Goal: Task Accomplishment & Management: Use online tool/utility

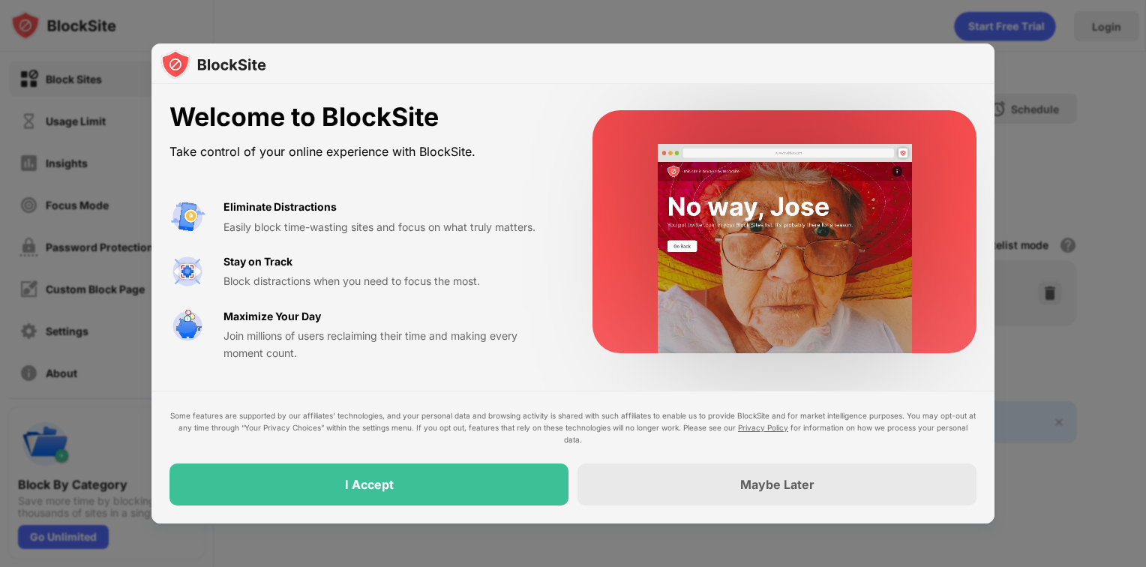
click at [376, 494] on div "I Accept" at bounding box center [368, 484] width 399 height 42
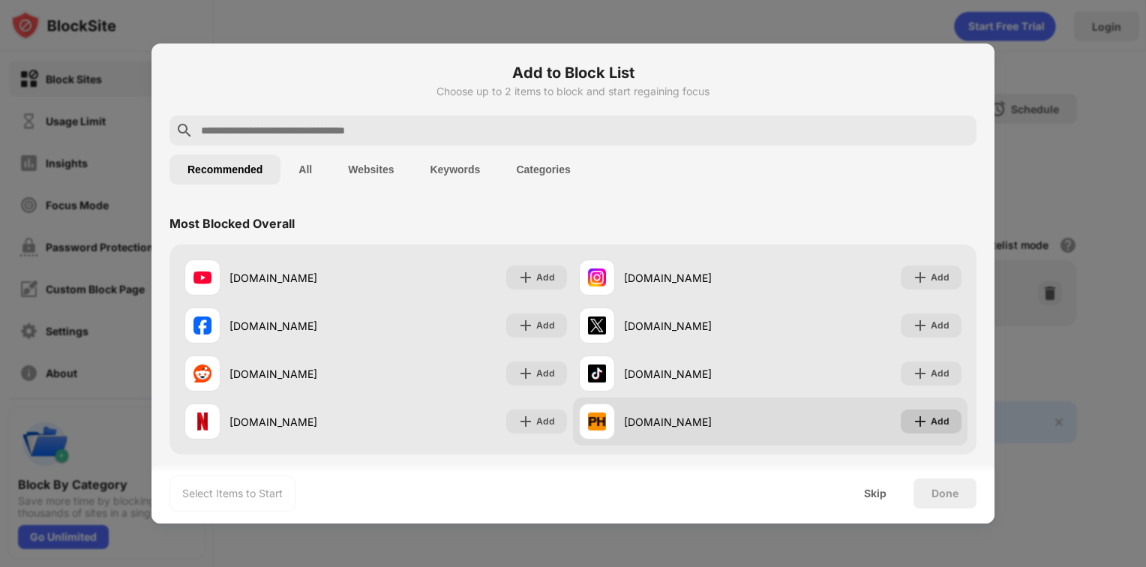
click at [930, 424] on div "Add" at bounding box center [939, 421] width 19 height 15
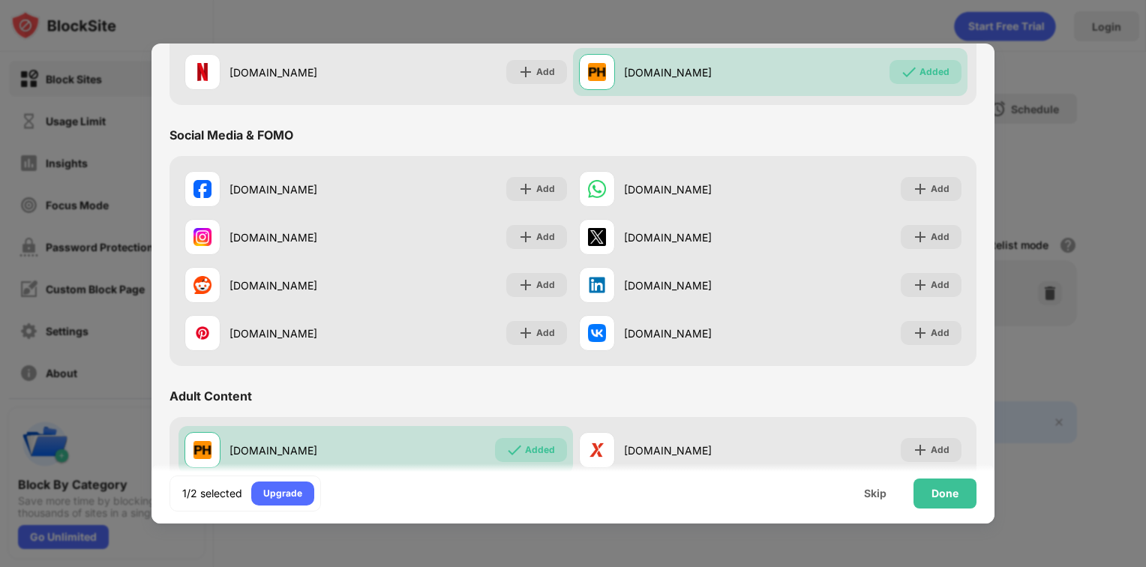
scroll to position [525, 0]
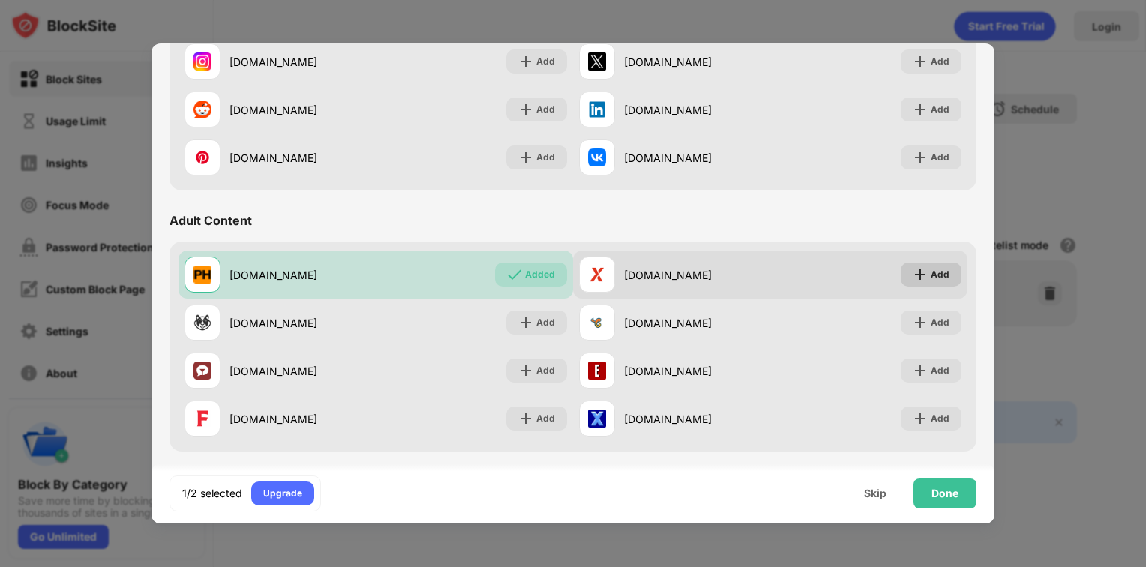
click at [936, 271] on div "Add" at bounding box center [939, 274] width 19 height 15
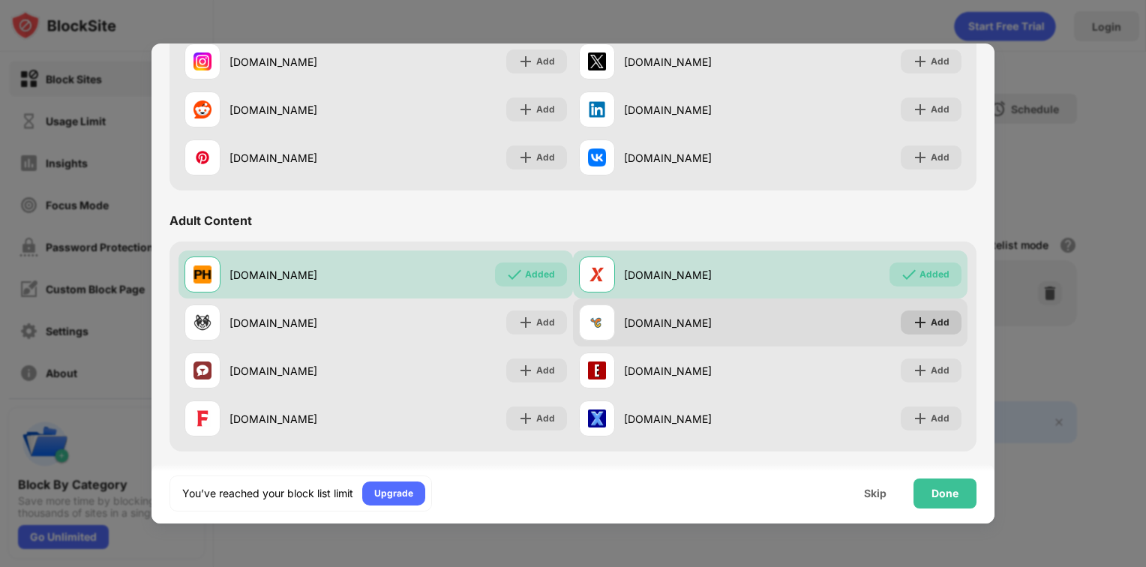
click at [918, 322] on div "Add" at bounding box center [930, 322] width 61 height 24
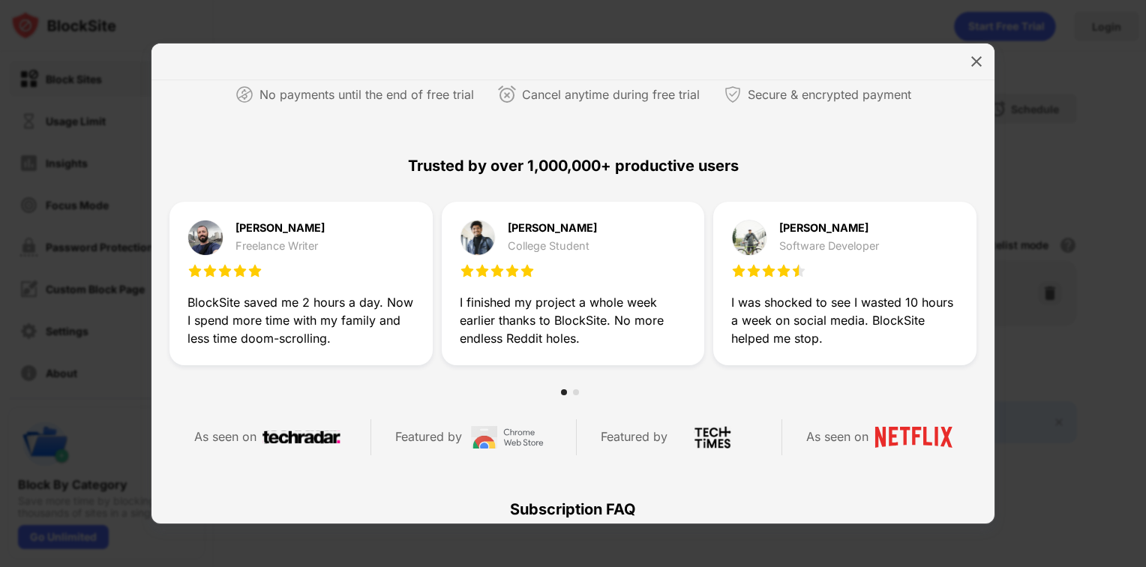
scroll to position [188, 0]
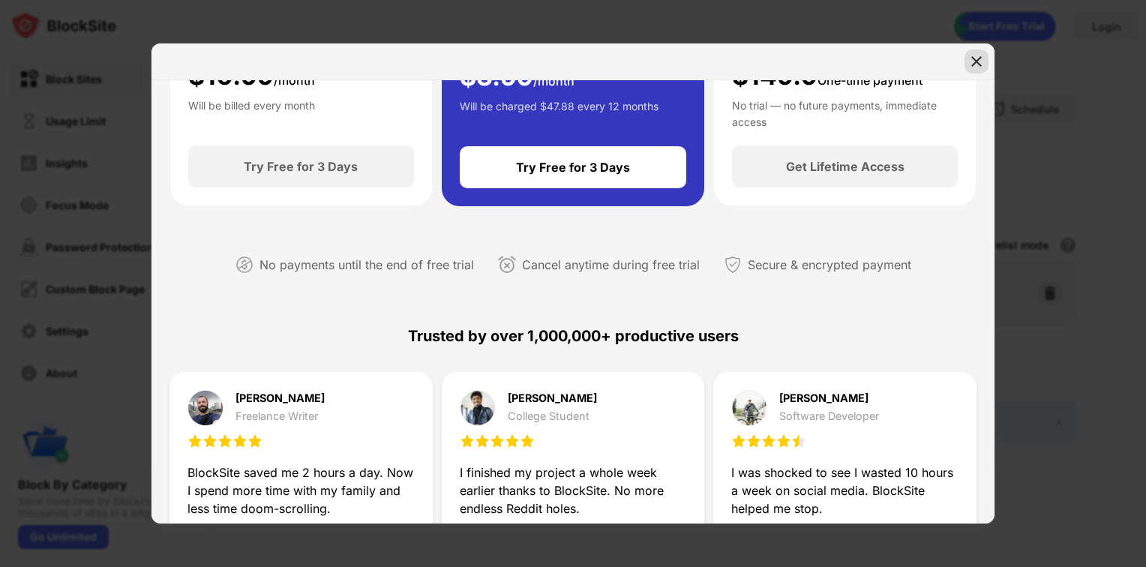
click at [979, 61] on img at bounding box center [976, 61] width 15 height 15
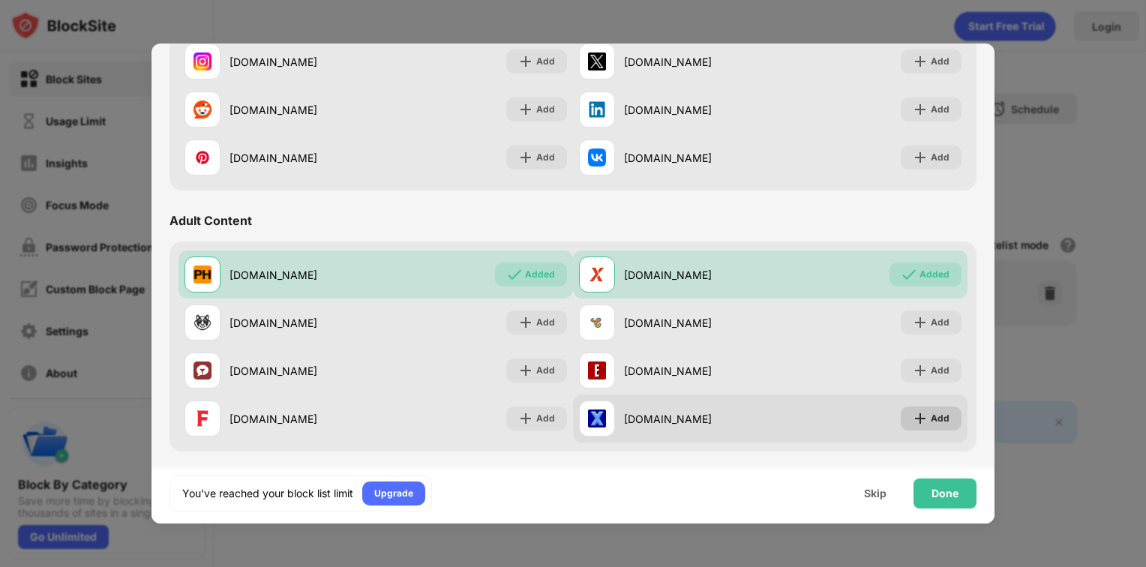
click at [916, 424] on img at bounding box center [919, 418] width 15 height 15
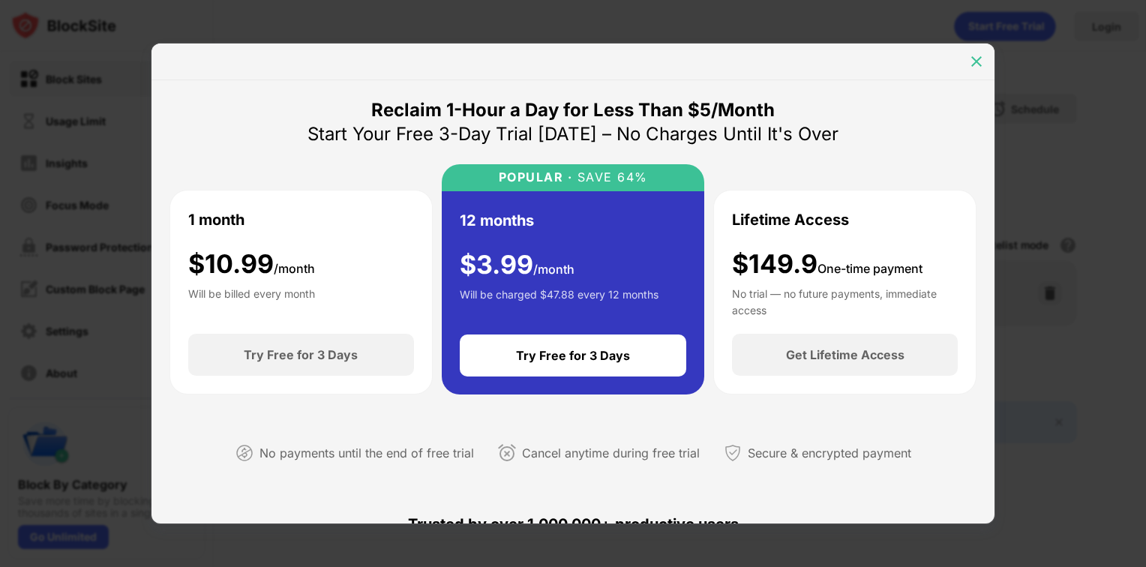
click at [971, 61] on img at bounding box center [976, 61] width 15 height 15
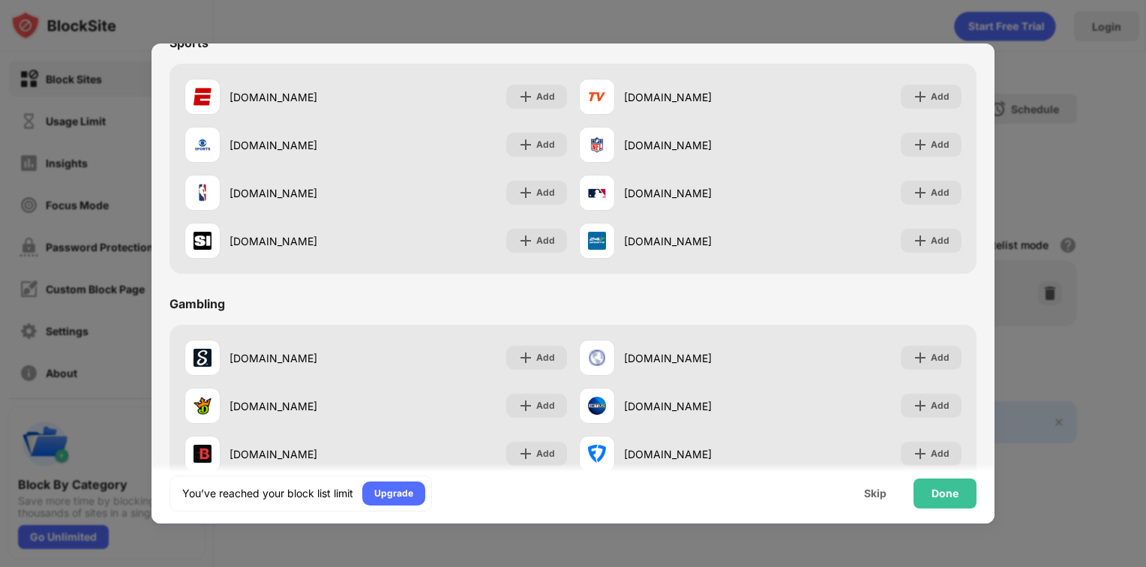
scroll to position [1571, 0]
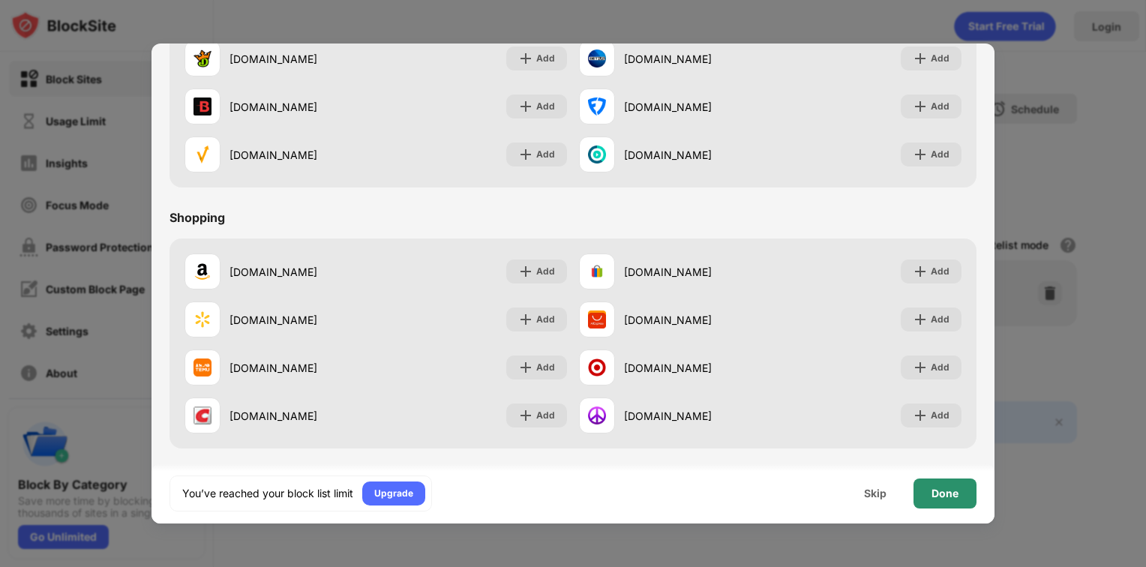
click at [938, 493] on div "Done" at bounding box center [944, 493] width 27 height 12
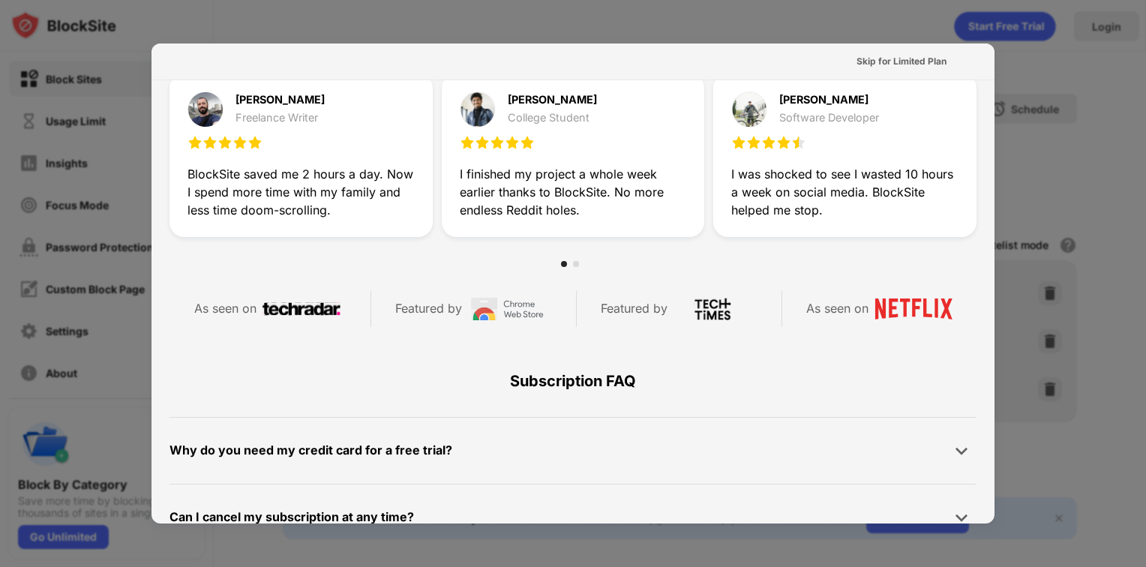
scroll to position [525, 0]
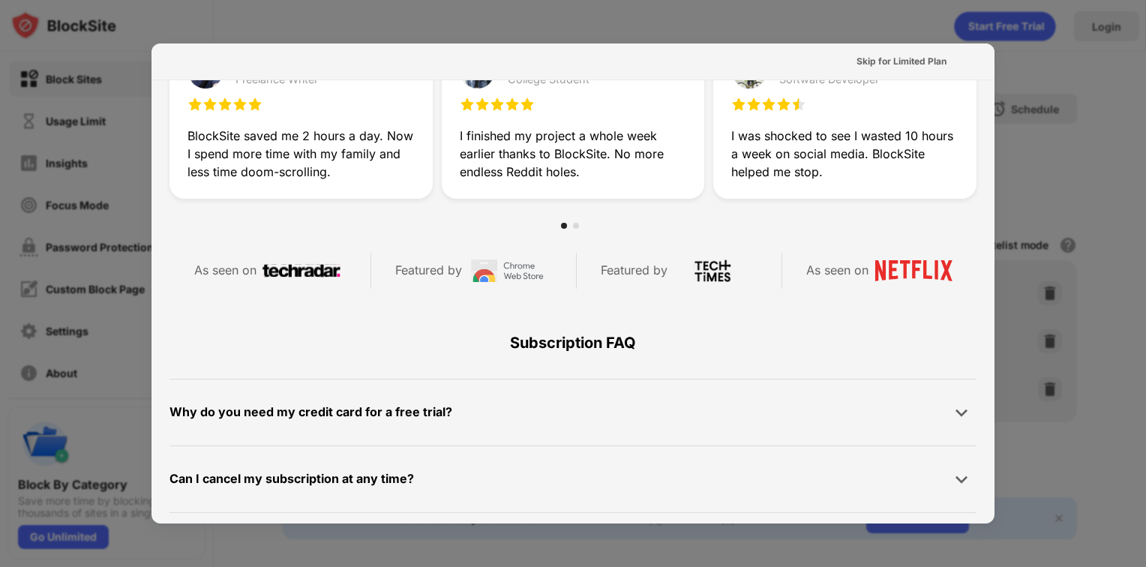
click at [1048, 67] on div at bounding box center [573, 283] width 1146 height 567
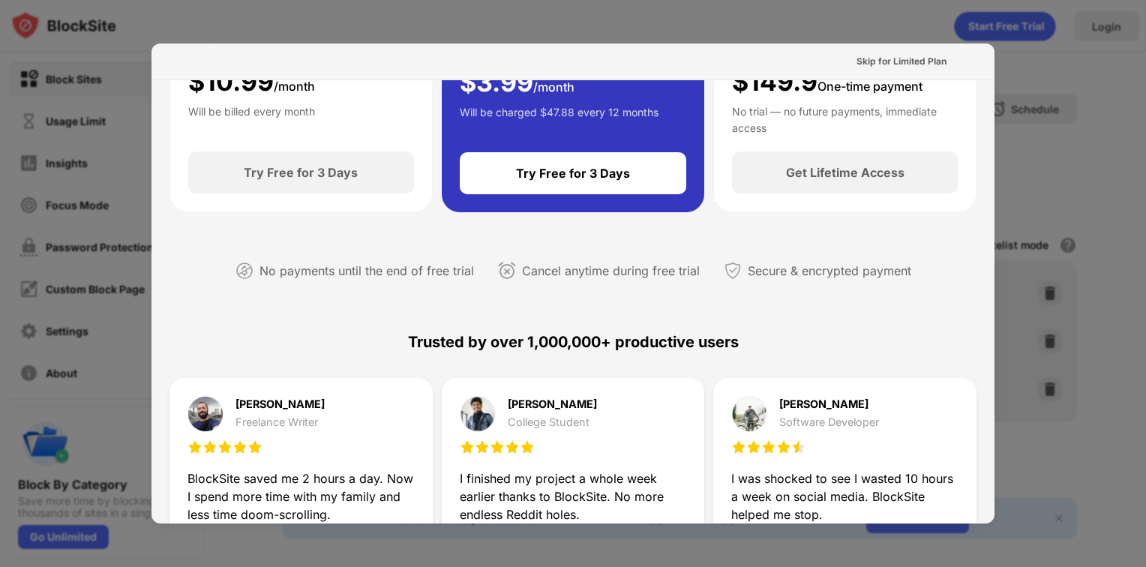
scroll to position [0, 0]
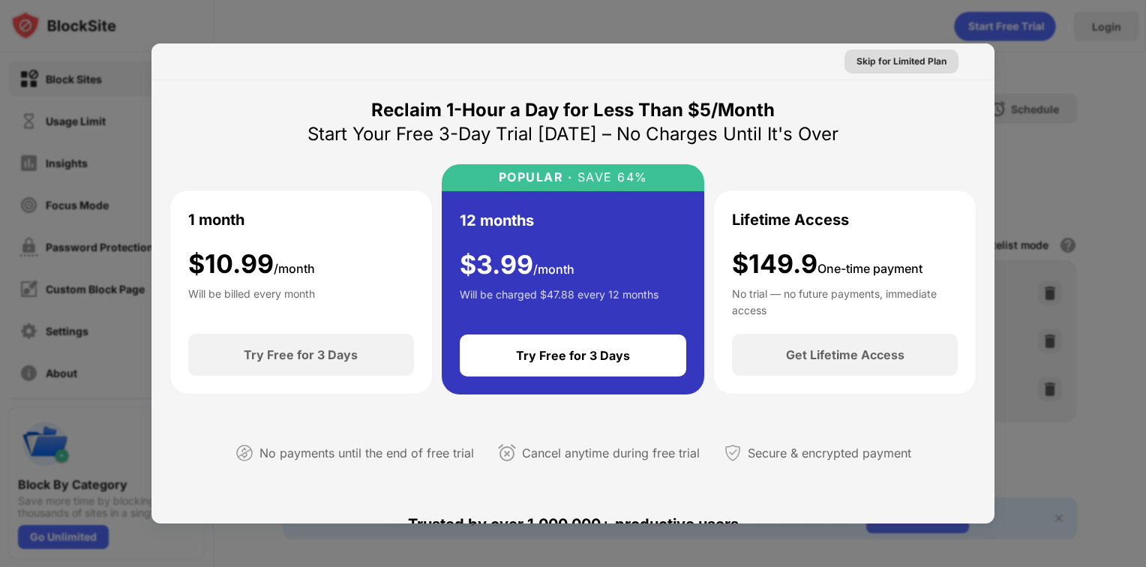
click at [879, 59] on div "Skip for Limited Plan" at bounding box center [901, 61] width 90 height 15
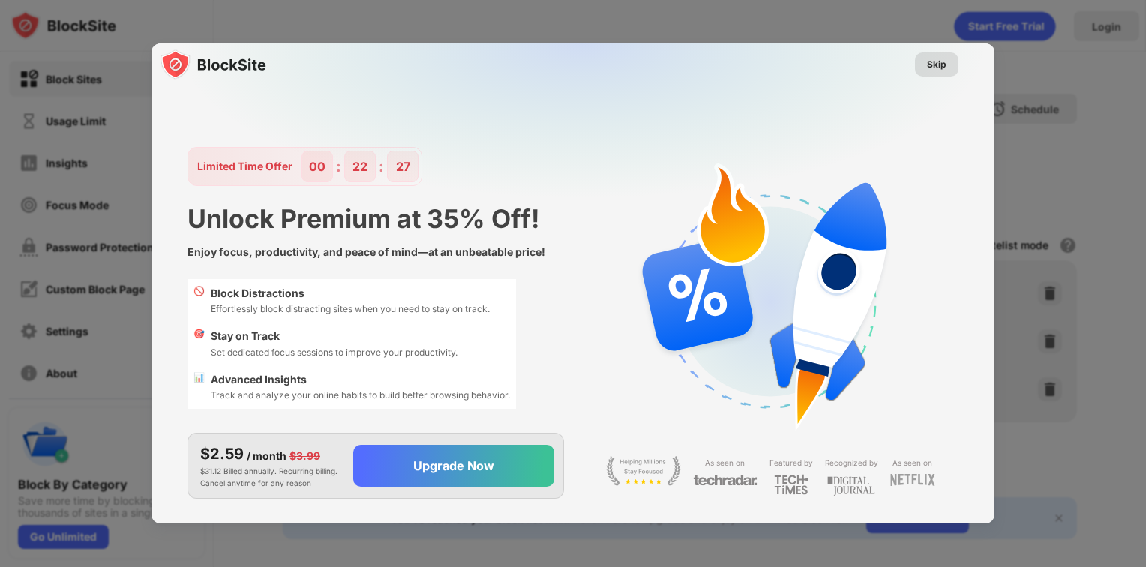
click at [934, 64] on div "Skip" at bounding box center [936, 64] width 19 height 15
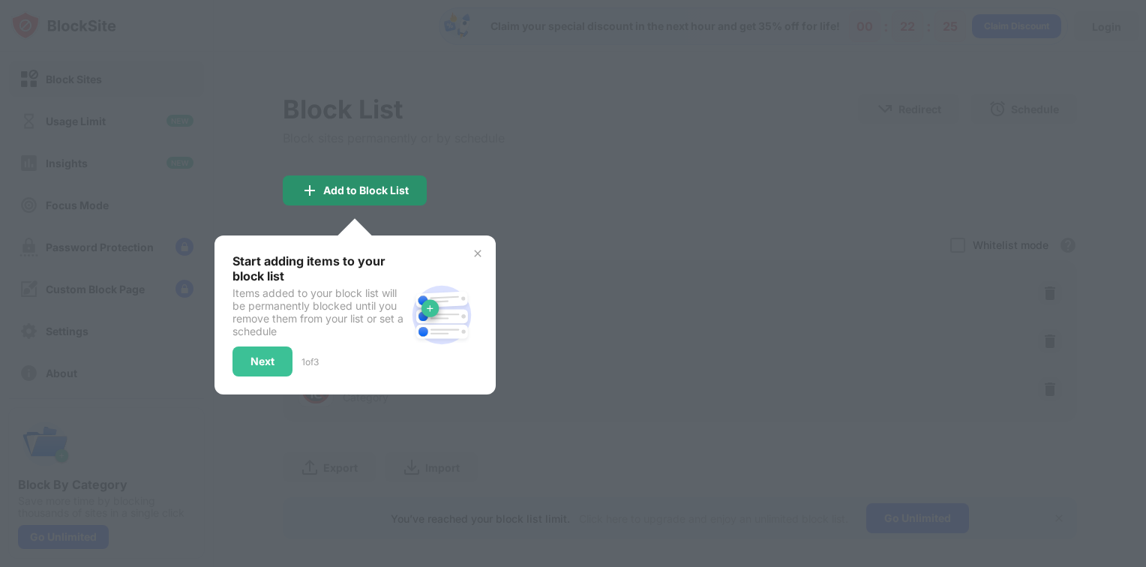
click at [354, 193] on div "Add to Block List" at bounding box center [365, 190] width 85 height 12
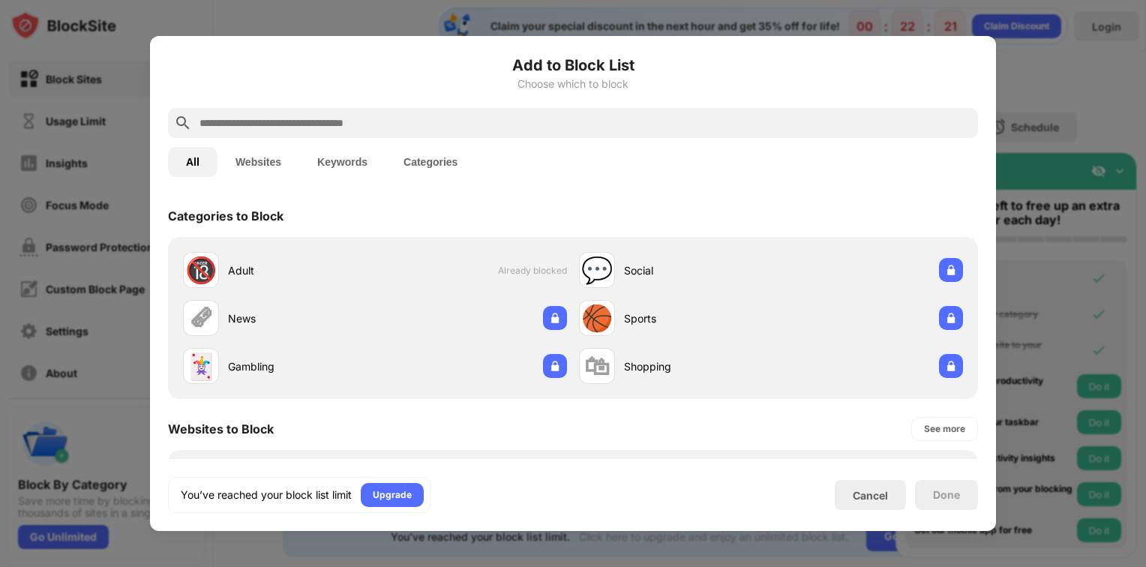
click at [1041, 252] on div at bounding box center [573, 283] width 1146 height 567
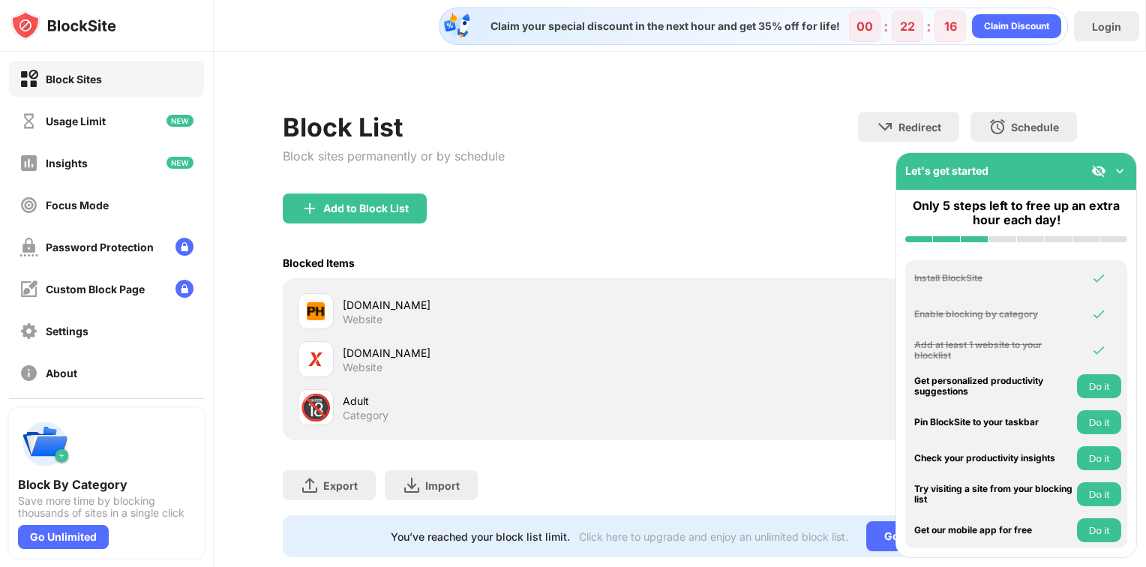
scroll to position [42, 0]
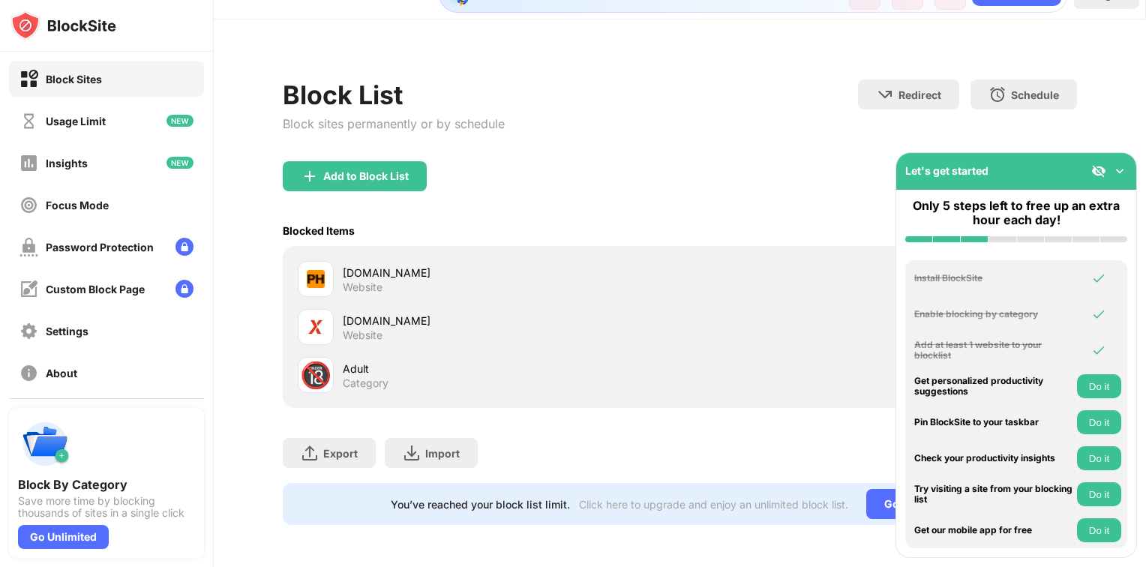
click at [1100, 387] on button "Do it" at bounding box center [1099, 386] width 44 height 24
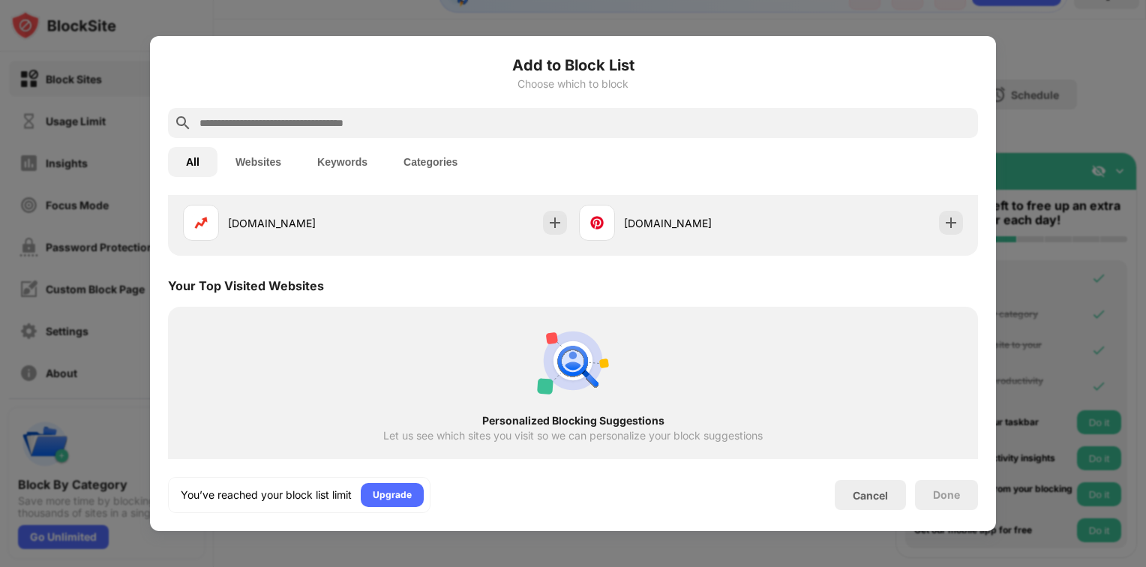
scroll to position [522, 0]
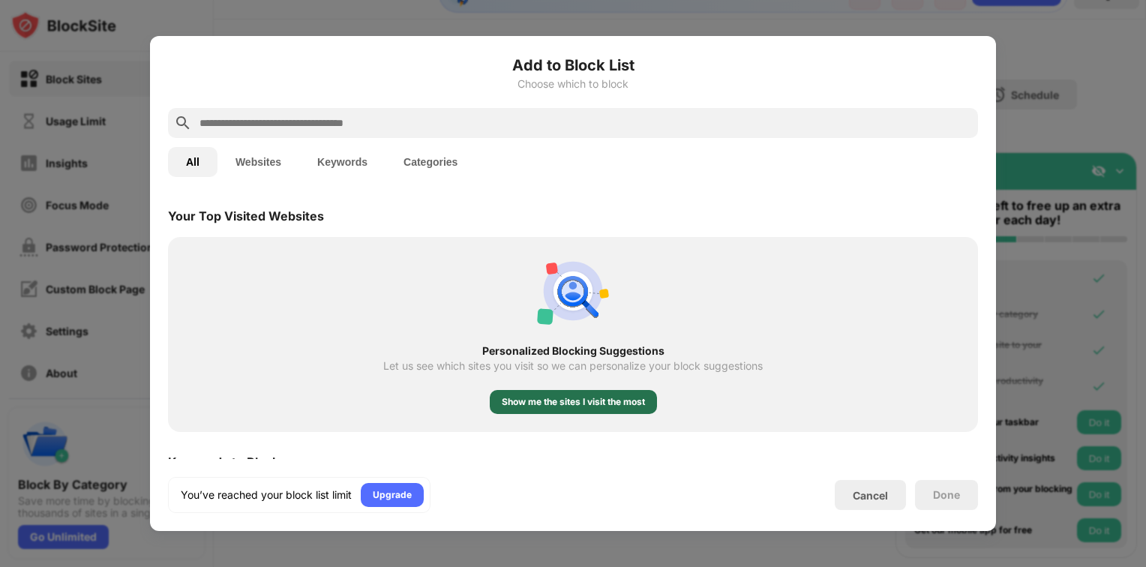
click at [603, 404] on div "Show me the sites I visit the most" at bounding box center [573, 401] width 143 height 15
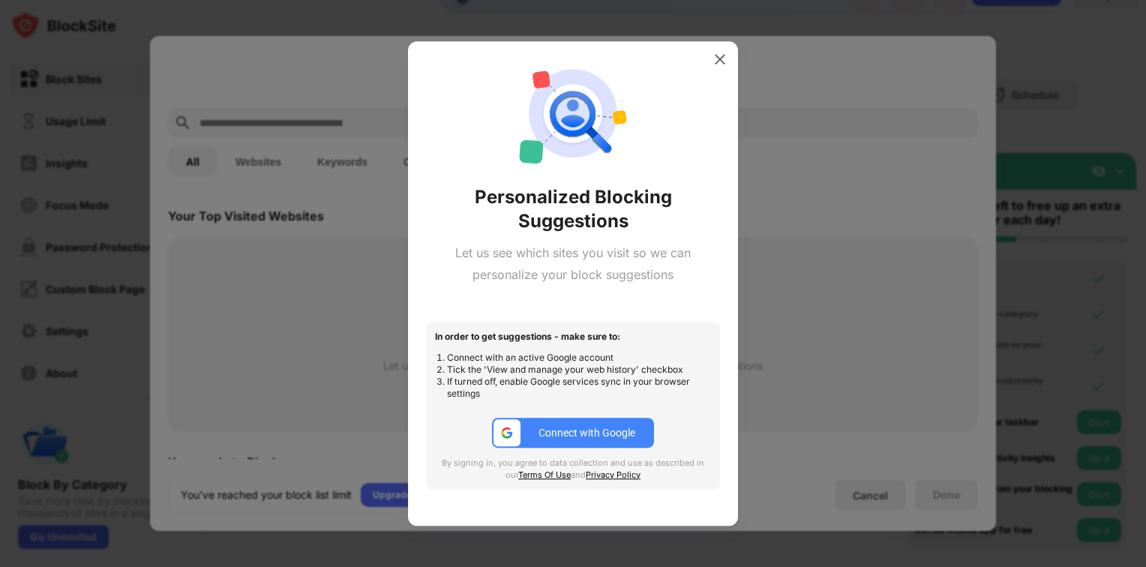
click at [606, 434] on div "Connect with Google" at bounding box center [586, 433] width 97 height 12
click at [726, 61] on div at bounding box center [720, 59] width 24 height 24
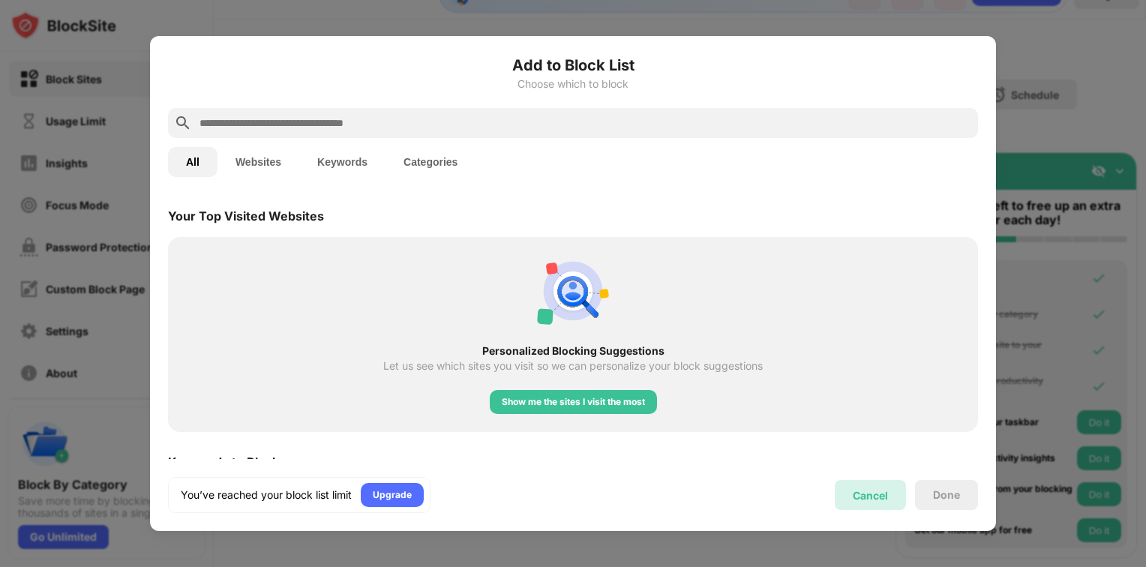
click at [891, 499] on div "Cancel" at bounding box center [869, 495] width 71 height 30
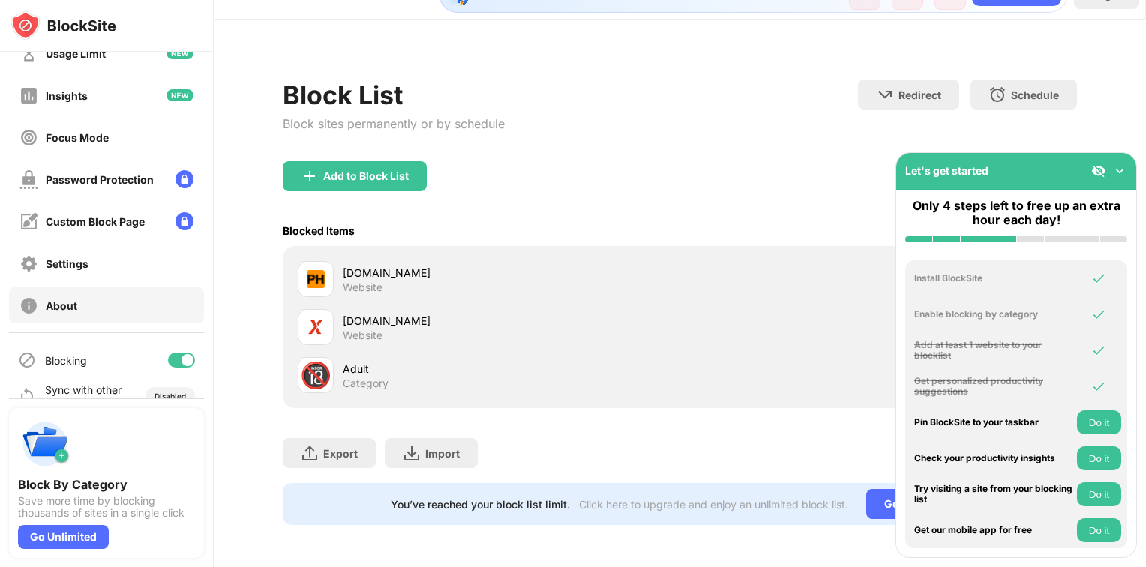
scroll to position [91, 0]
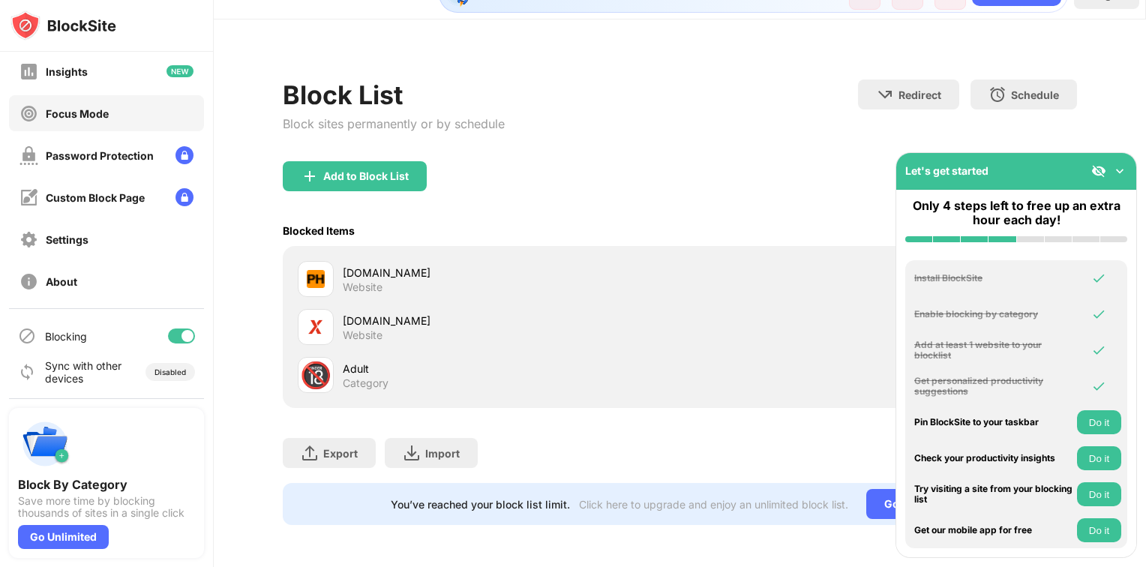
click at [91, 124] on div "Focus Mode" at bounding box center [106, 113] width 195 height 36
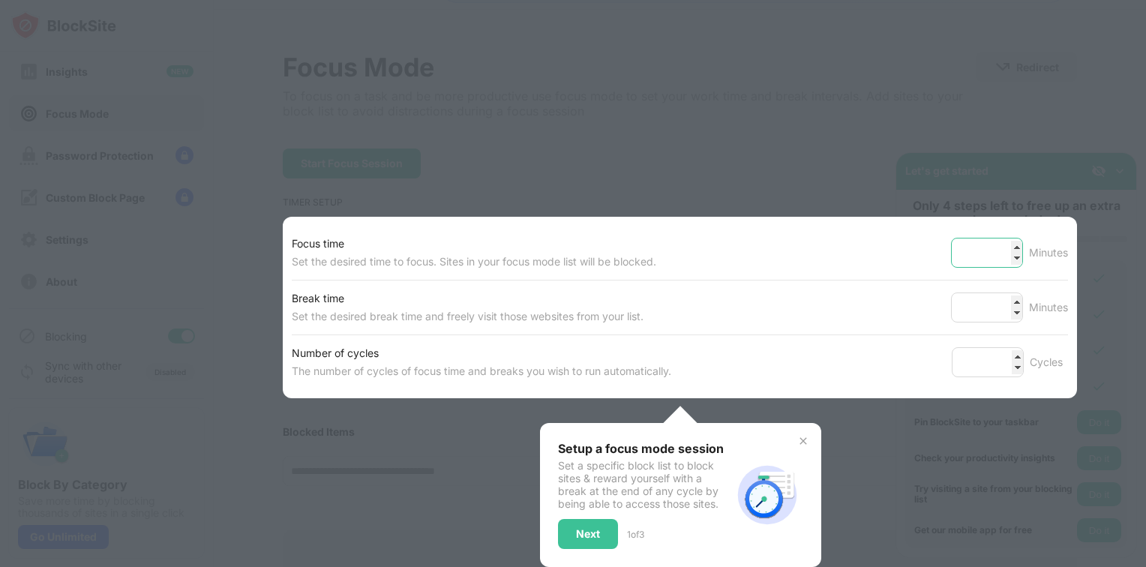
type input "**"
click at [1004, 256] on input "**" at bounding box center [987, 253] width 72 height 30
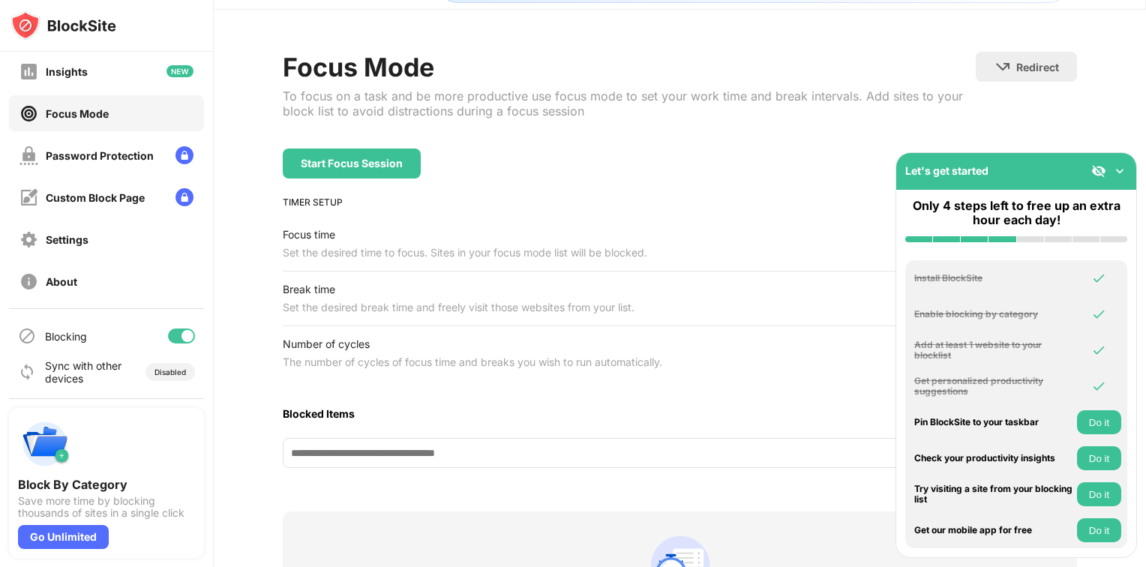
click at [121, 130] on div "Focus Mode" at bounding box center [106, 113] width 195 height 36
click at [70, 115] on div "Focus Mode" at bounding box center [77, 113] width 63 height 13
click at [79, 234] on div "Settings" at bounding box center [67, 239] width 43 height 13
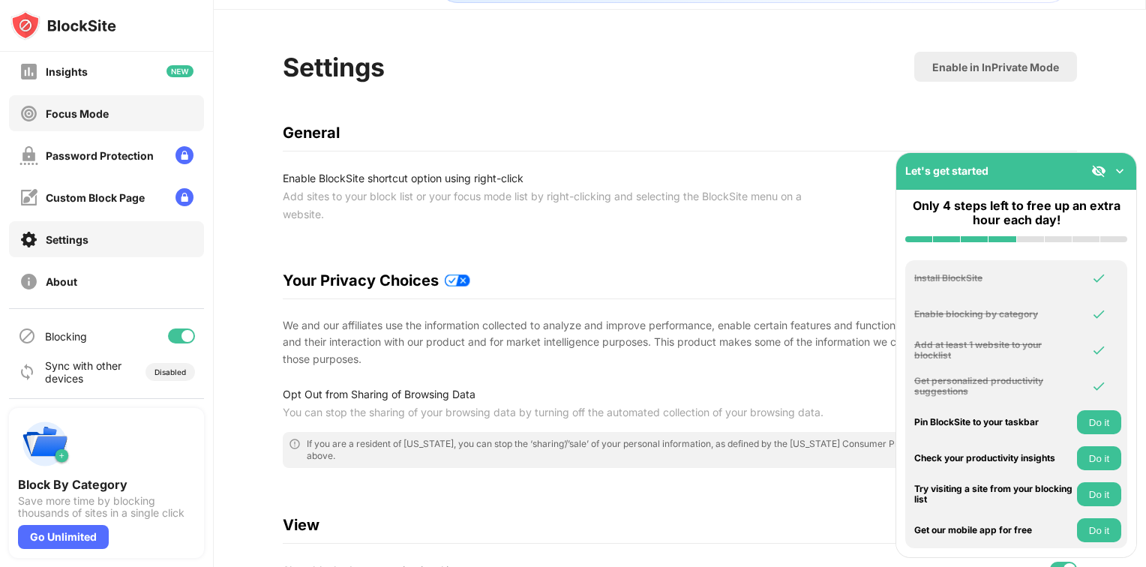
click at [94, 112] on div "Focus Mode" at bounding box center [77, 113] width 63 height 13
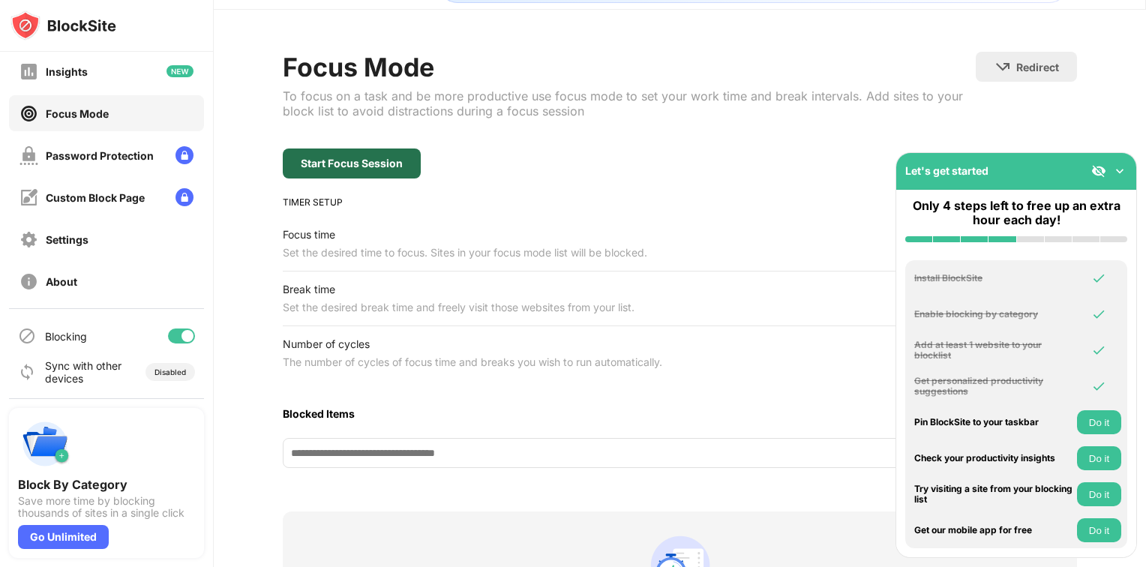
click at [343, 165] on div "Start Focus Session" at bounding box center [352, 163] width 102 height 12
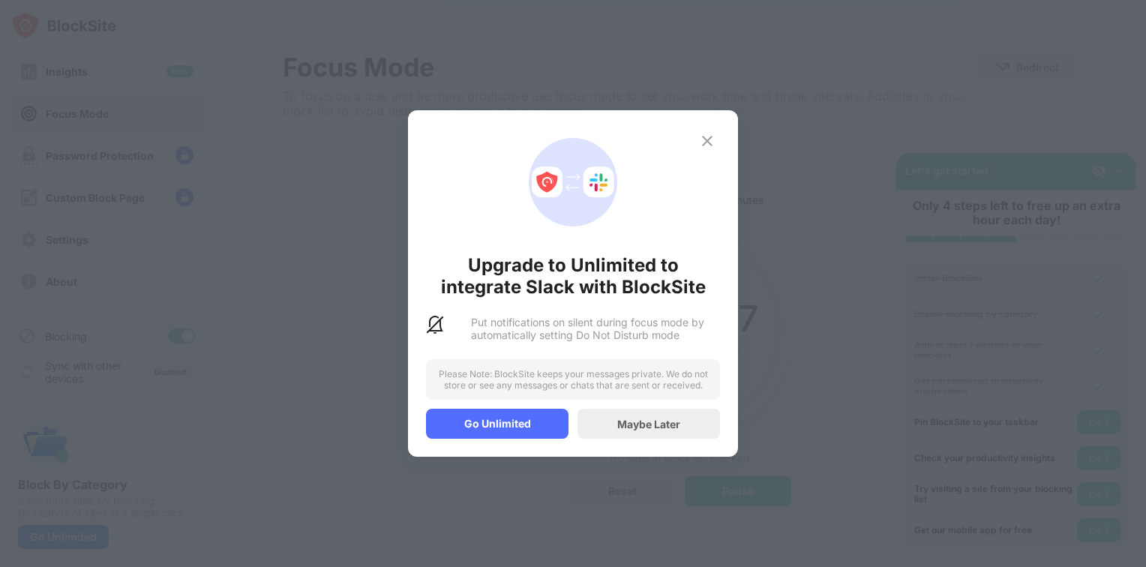
click at [710, 145] on img at bounding box center [707, 141] width 18 height 18
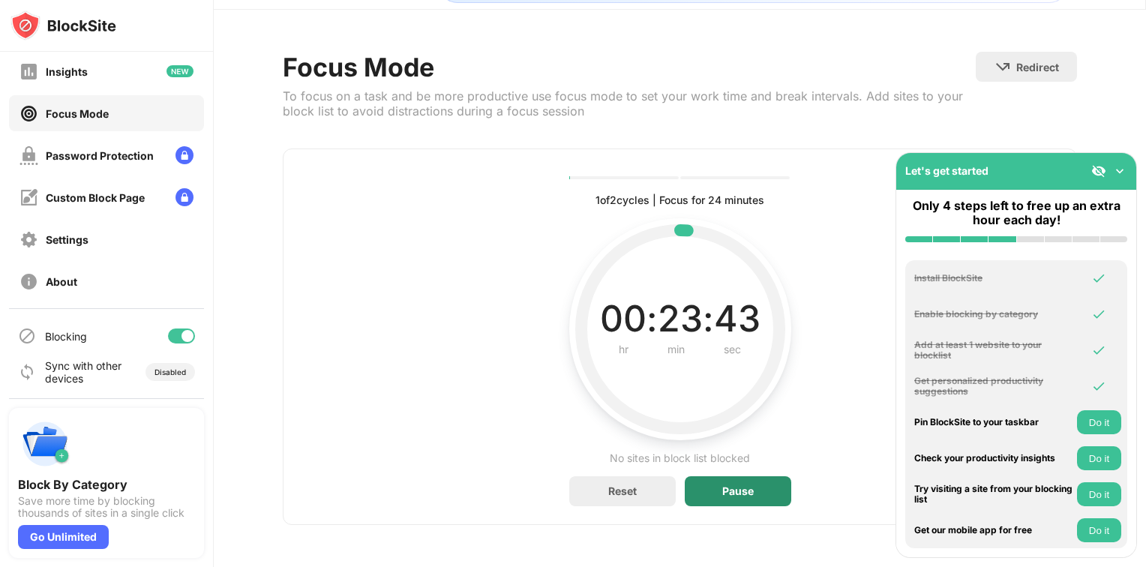
click at [723, 487] on div "Pause" at bounding box center [737, 491] width 31 height 12
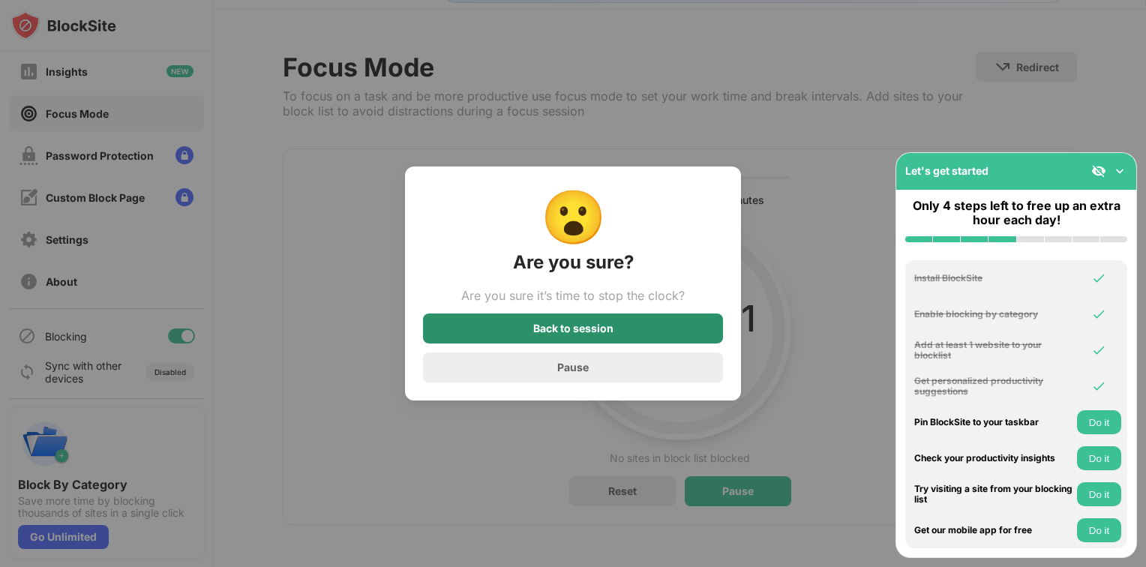
click at [577, 334] on div "Back to session" at bounding box center [573, 328] width 80 height 12
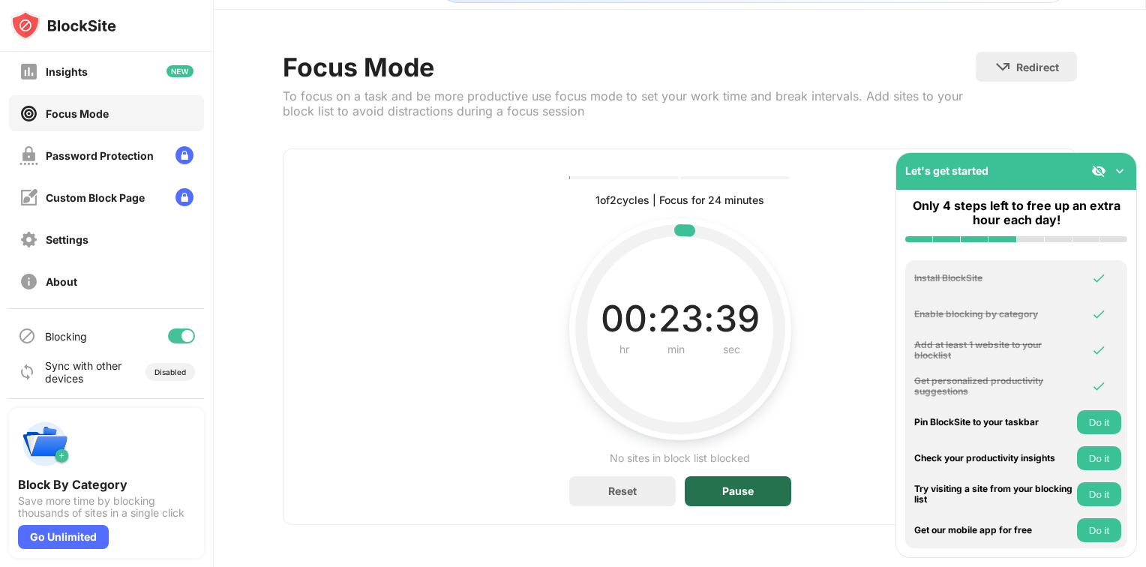
click at [708, 486] on div "Pause" at bounding box center [737, 491] width 106 height 30
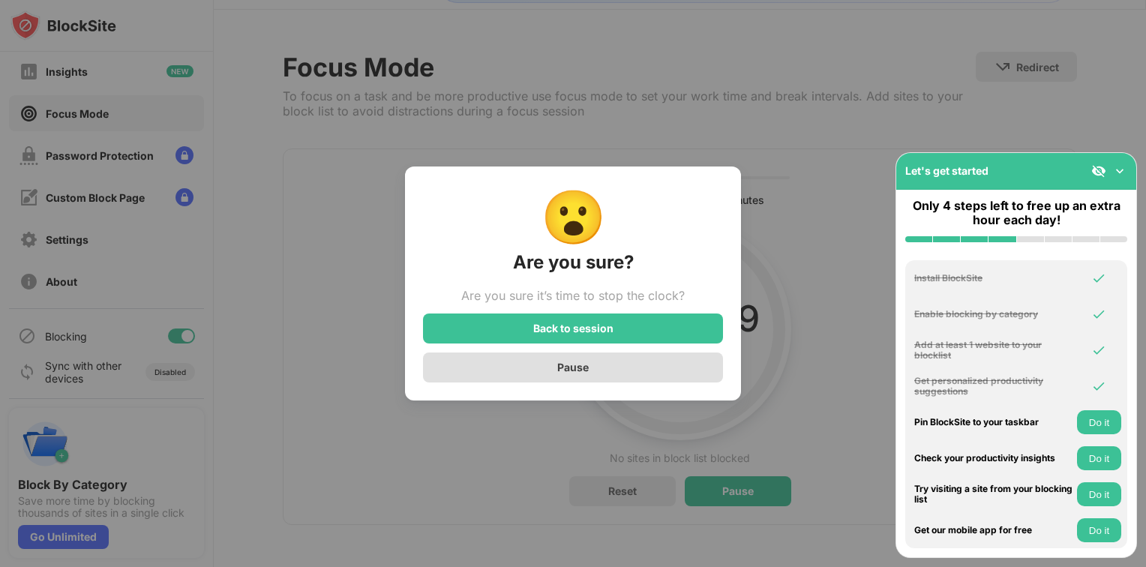
click at [603, 373] on div "Pause" at bounding box center [573, 367] width 300 height 30
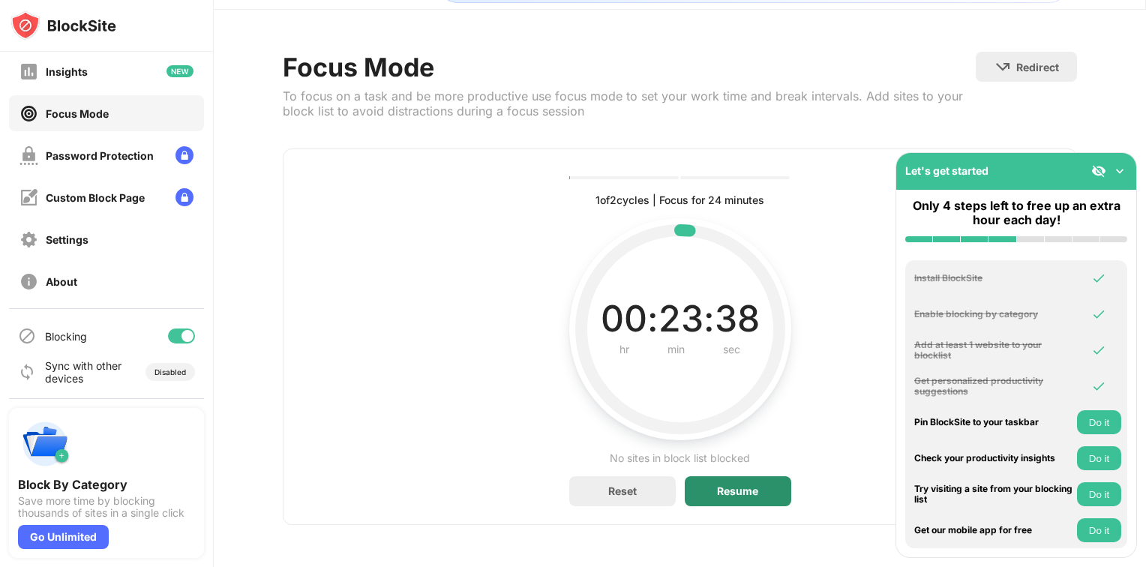
click at [708, 495] on div "Resume" at bounding box center [737, 491] width 106 height 30
